Goal: Task Accomplishment & Management: Complete application form

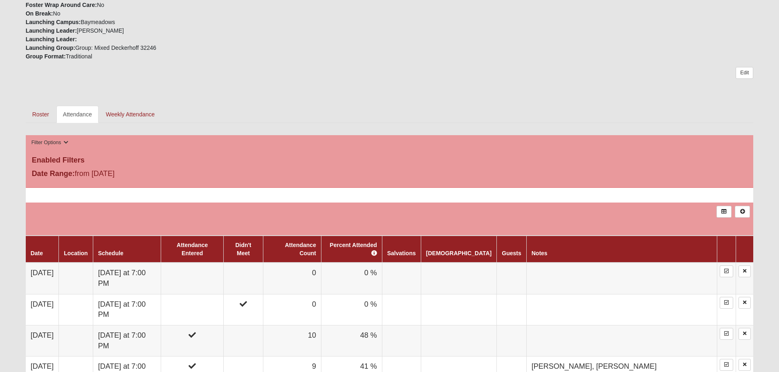
scroll to position [286, 0]
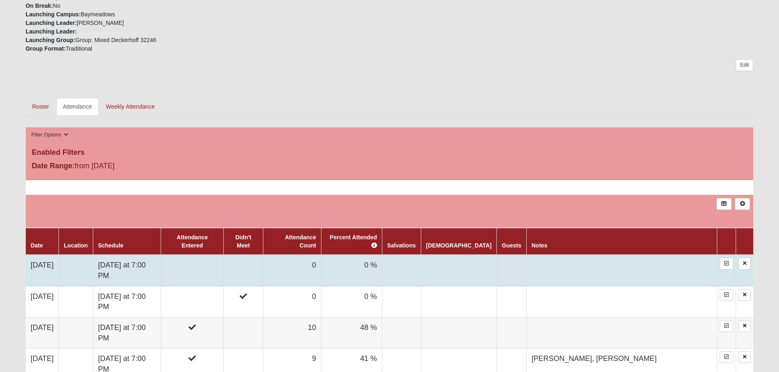
click at [224, 255] on td at bounding box center [192, 270] width 63 height 31
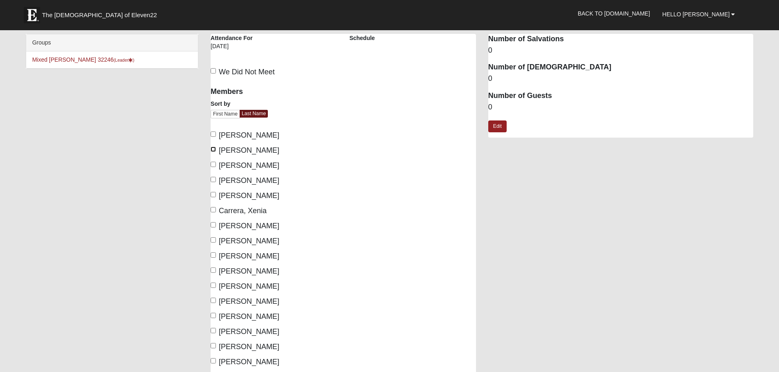
click at [214, 148] on input "Baird, Nikki" at bounding box center [212, 149] width 5 height 5
checkbox input "true"
click at [211, 165] on input "Bell-Higgins, David" at bounding box center [212, 164] width 5 height 5
checkbox input "true"
click at [213, 178] on input "Bell-Higgins, Skylar" at bounding box center [212, 179] width 5 height 5
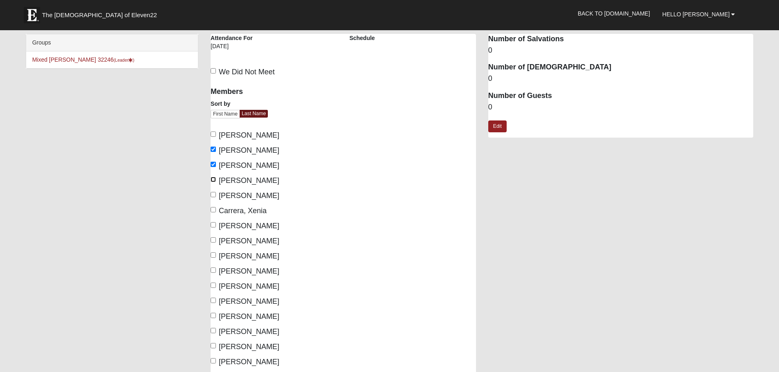
checkbox input "true"
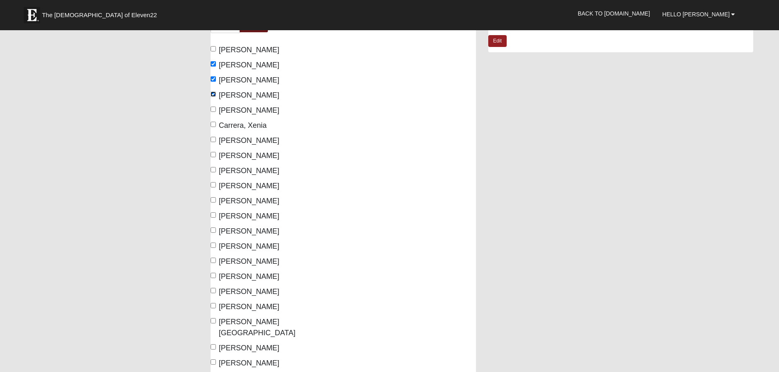
scroll to position [123, 0]
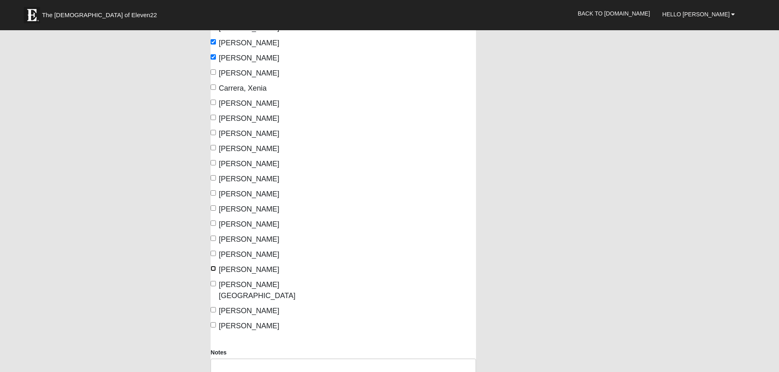
click at [212, 270] on input "Newlun, Gina" at bounding box center [212, 268] width 5 height 5
checkbox input "true"
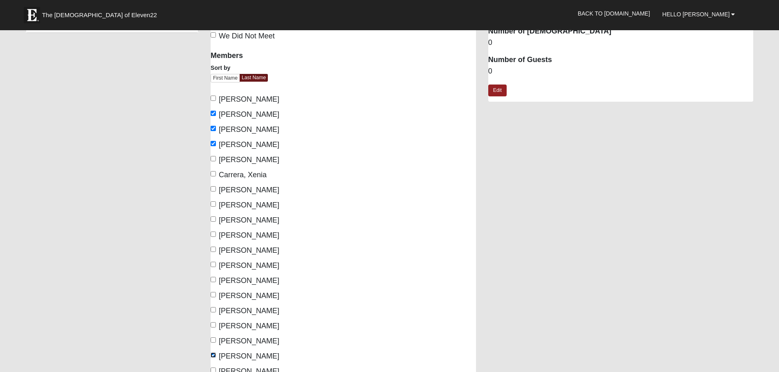
scroll to position [0, 0]
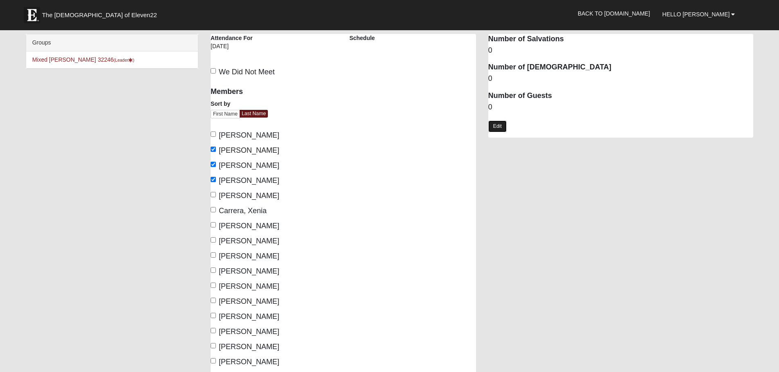
click at [503, 126] on link "Edit" at bounding box center [497, 127] width 18 height 12
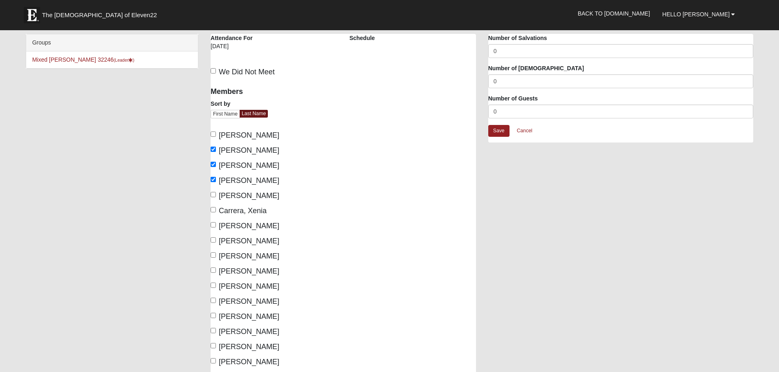
drag, startPoint x: 500, startPoint y: 103, endPoint x: 501, endPoint y: 110, distance: 7.1
click at [499, 108] on div "Number of Guests 0" at bounding box center [620, 106] width 265 height 24
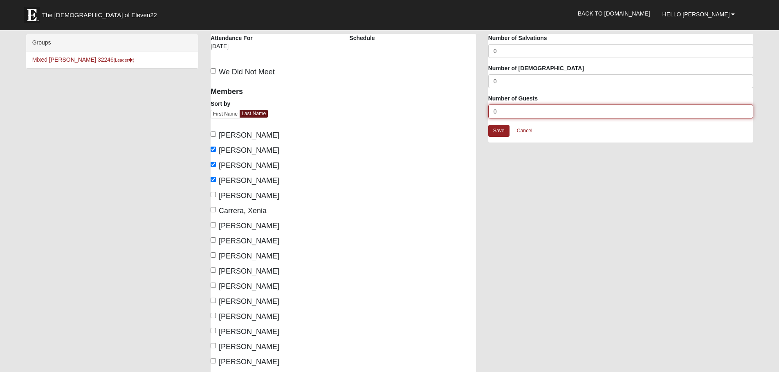
drag, startPoint x: 500, startPoint y: 110, endPoint x: 480, endPoint y: 110, distance: 20.0
click at [480, 110] on div "Mixed Bell-Higgins 32246 Attendance Attendance For 10/13/2025 Schedule We Did N…" at bounding box center [481, 289] width 555 height 510
type input "1"
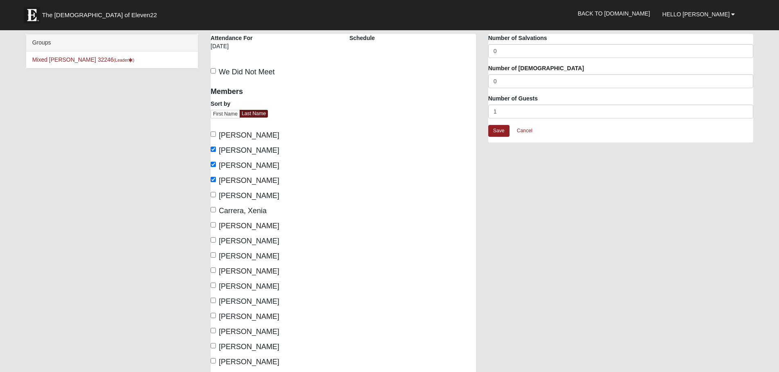
click at [522, 249] on div "Mixed Bell-Higgins 32246 Attendance Attendance For 10/13/2025 Schedule We Did N…" at bounding box center [481, 289] width 555 height 510
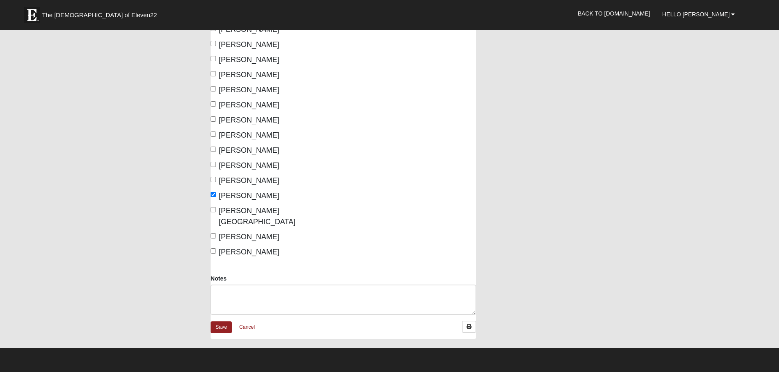
scroll to position [204, 0]
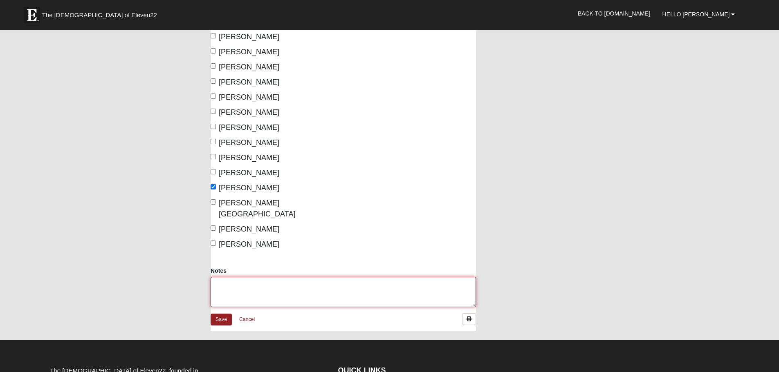
click at [307, 286] on textarea "Notes" at bounding box center [342, 292] width 265 height 30
type textarea "Madison Fox,"
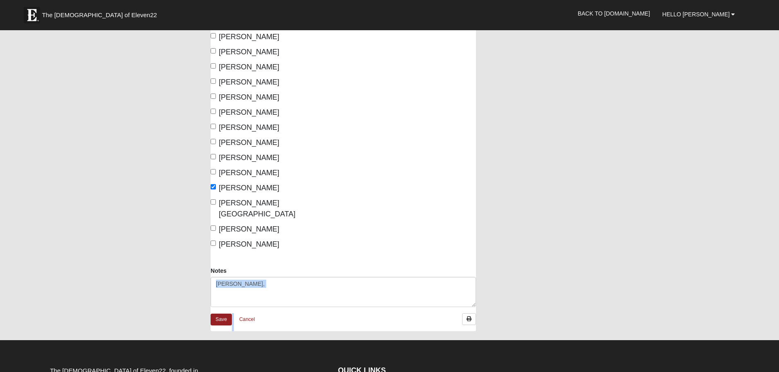
drag, startPoint x: 779, startPoint y: 264, endPoint x: 753, endPoint y: 209, distance: 60.1
click at [771, 214] on form "The Church of Eleven22 Hello Skylar My Account Log Out Back to COE22.com" at bounding box center [389, 156] width 779 height 700
click at [213, 142] on input "Keith, Joshua" at bounding box center [212, 141] width 5 height 5
checkbox input "true"
drag, startPoint x: 211, startPoint y: 201, endPoint x: 224, endPoint y: 201, distance: 13.1
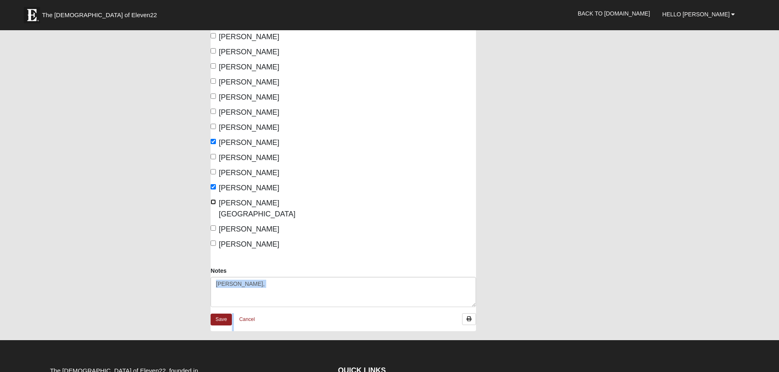
click at [211, 201] on input "Simpson-Gotham, Aubrie" at bounding box center [212, 201] width 5 height 5
checkbox input "true"
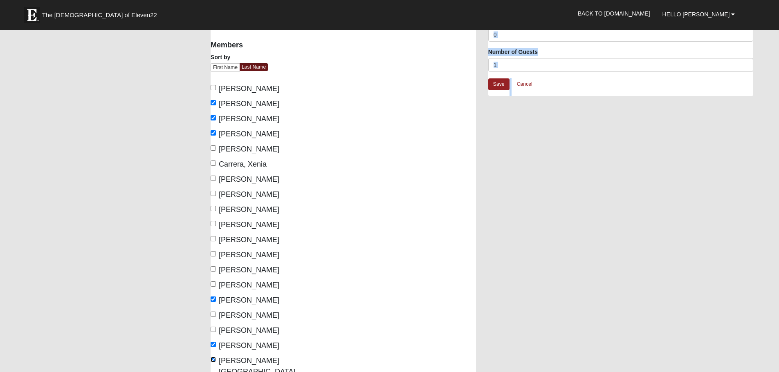
scroll to position [41, 0]
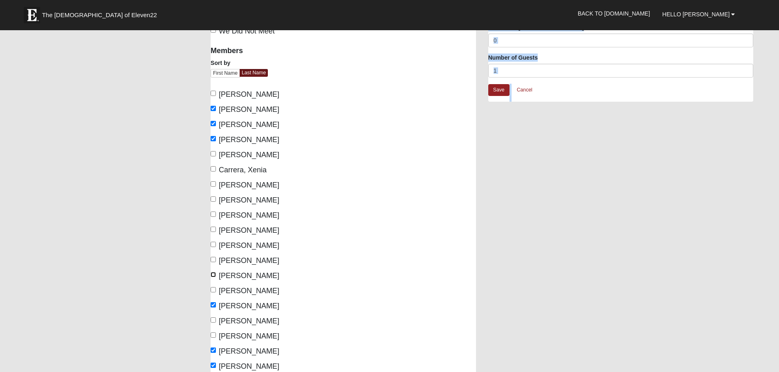
click at [211, 275] on input "Gotham, Steve" at bounding box center [212, 274] width 5 height 5
checkbox input "true"
click at [212, 184] on input "Chalfant, Joel" at bounding box center [212, 183] width 5 height 5
checkbox input "true"
click at [214, 201] on input "Colsant, Joseph" at bounding box center [212, 199] width 5 height 5
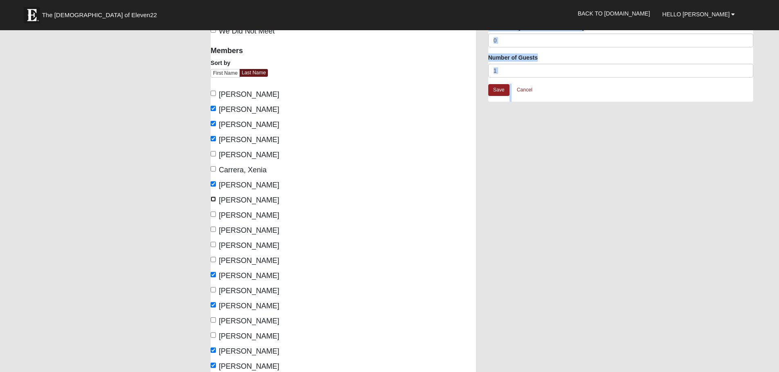
checkbox input "true"
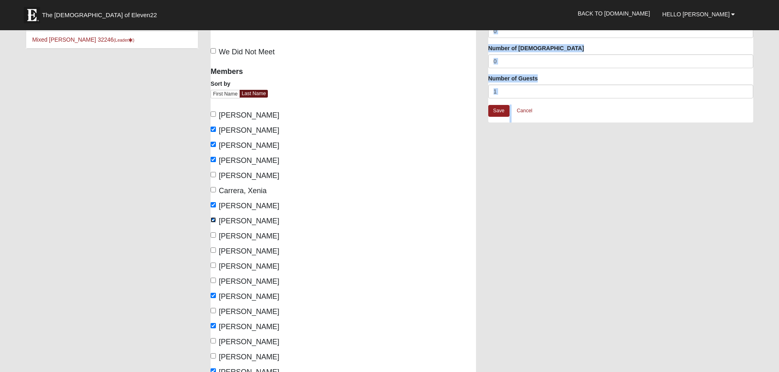
scroll to position [15, 0]
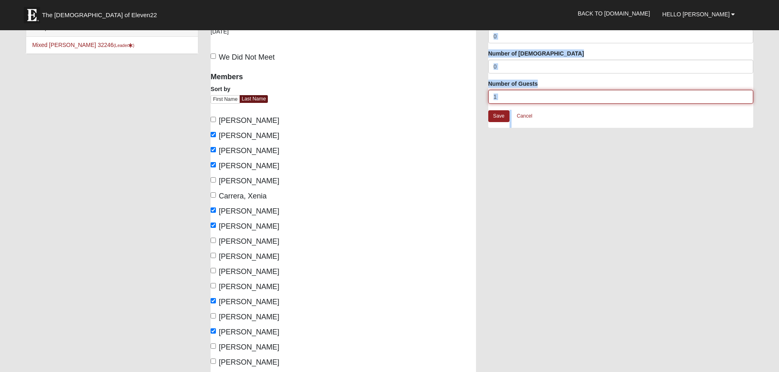
click at [515, 94] on input "1" at bounding box center [620, 97] width 265 height 14
drag, startPoint x: 488, startPoint y: 95, endPoint x: 479, endPoint y: 98, distance: 8.8
click at [478, 97] on div "Mixed Bell-Higgins 32246 Attendance Attendance For 10/13/2025 Schedule We Did N…" at bounding box center [481, 274] width 555 height 510
type input "2"
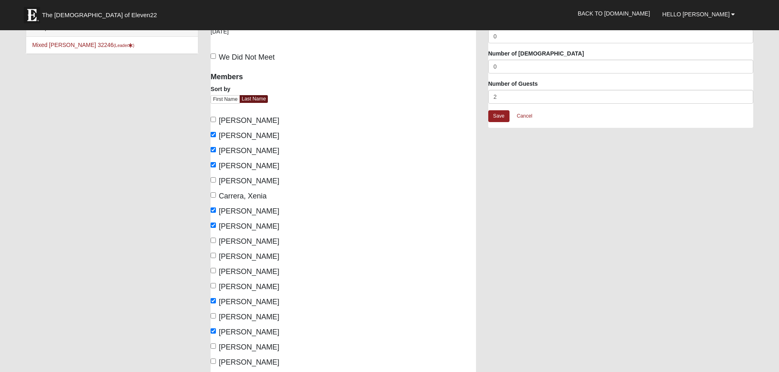
click at [549, 235] on div "Mixed Bell-Higgins 32246 Attendance Attendance For 10/13/2025 Schedule We Did N…" at bounding box center [481, 274] width 555 height 510
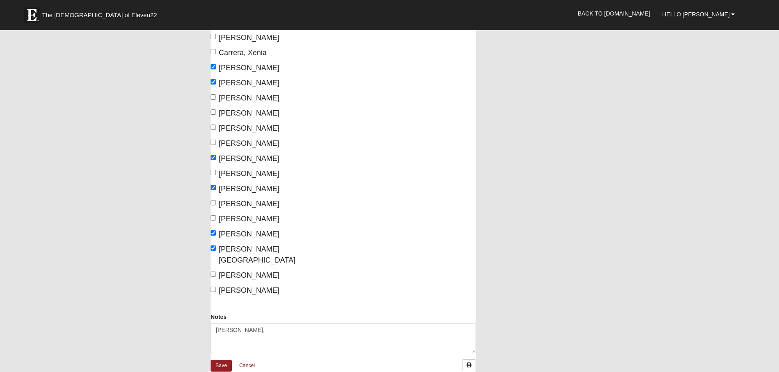
scroll to position [219, 0]
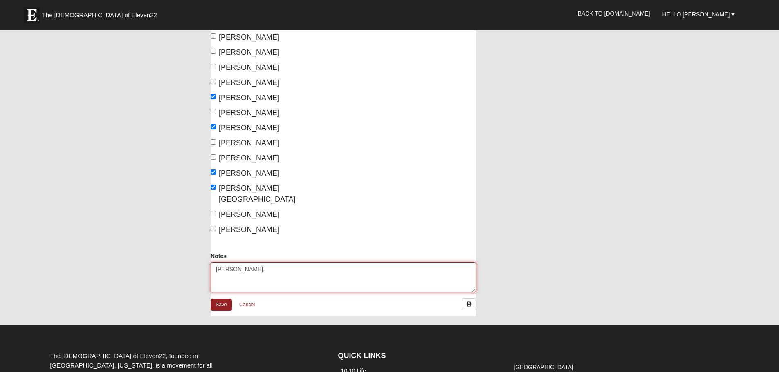
click at [273, 262] on textarea "Madison Fox," at bounding box center [342, 277] width 265 height 30
type textarea "Madison Fox, Brooke King"
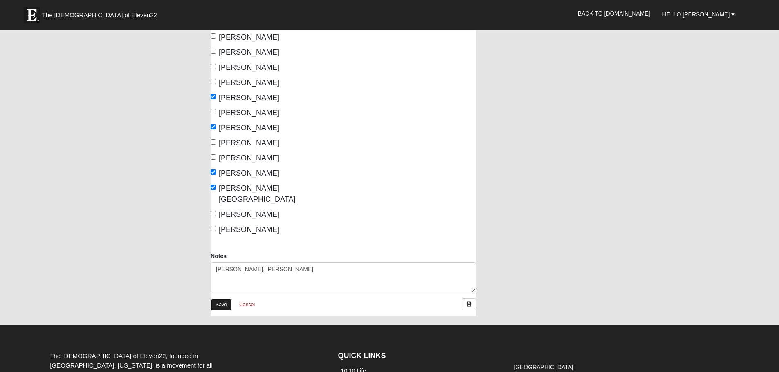
click at [229, 299] on link "Save" at bounding box center [220, 305] width 21 height 12
